Goal: Task Accomplishment & Management: Use online tool/utility

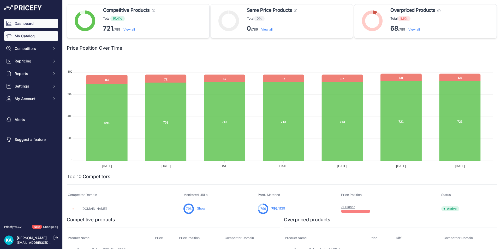
click at [28, 39] on link "My Catalog" at bounding box center [31, 35] width 54 height 9
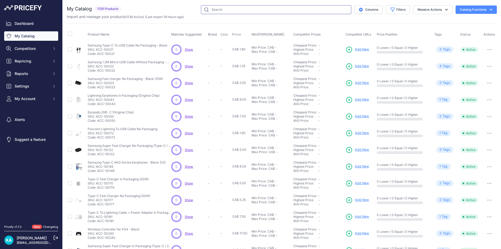
click at [211, 9] on input "text" at bounding box center [276, 9] width 150 height 9
type input "s"
paste input "SP-IPH-279"
type input "SP-IPH-279"
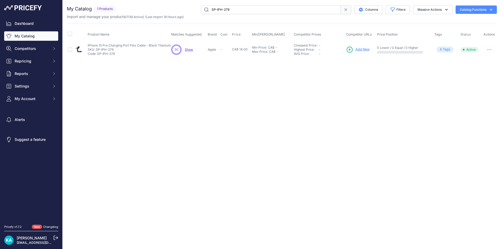
drag, startPoint x: 185, startPoint y: 84, endPoint x: 183, endPoint y: 84, distance: 2.9
click at [185, 84] on div "Close You are not connected to the internet." at bounding box center [282, 124] width 438 height 249
